Goal: Find specific page/section: Find specific page/section

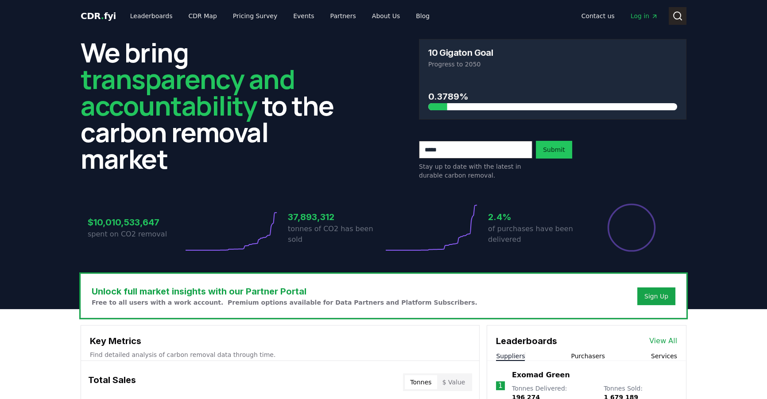
click at [677, 16] on icon at bounding box center [677, 16] width 11 height 11
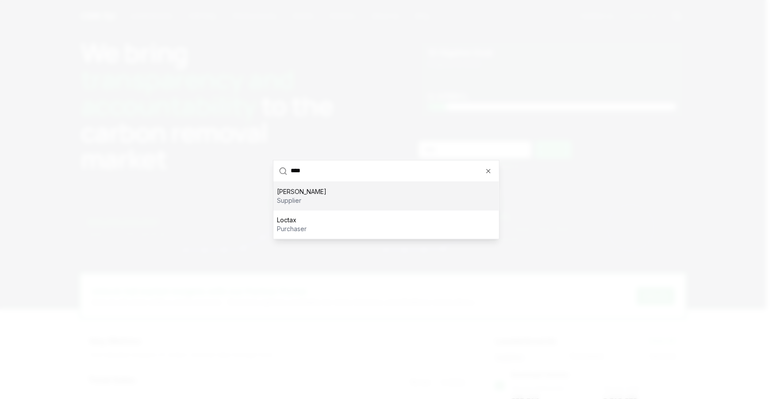
type input "****"
click at [374, 201] on div "[PERSON_NAME] supplier" at bounding box center [386, 196] width 226 height 28
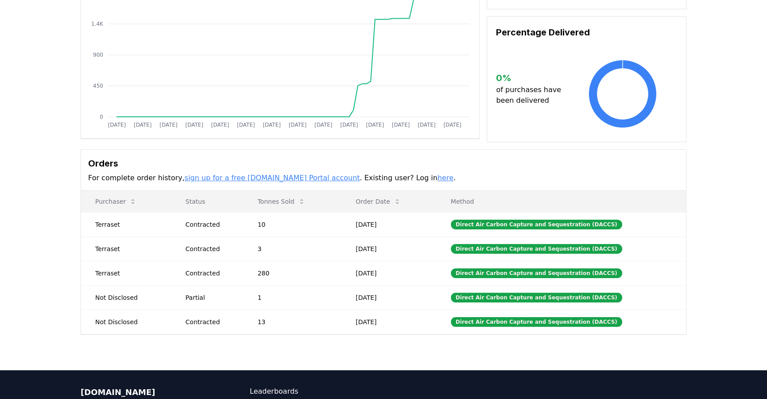
scroll to position [120, 0]
